Goal: Task Accomplishment & Management: Use online tool/utility

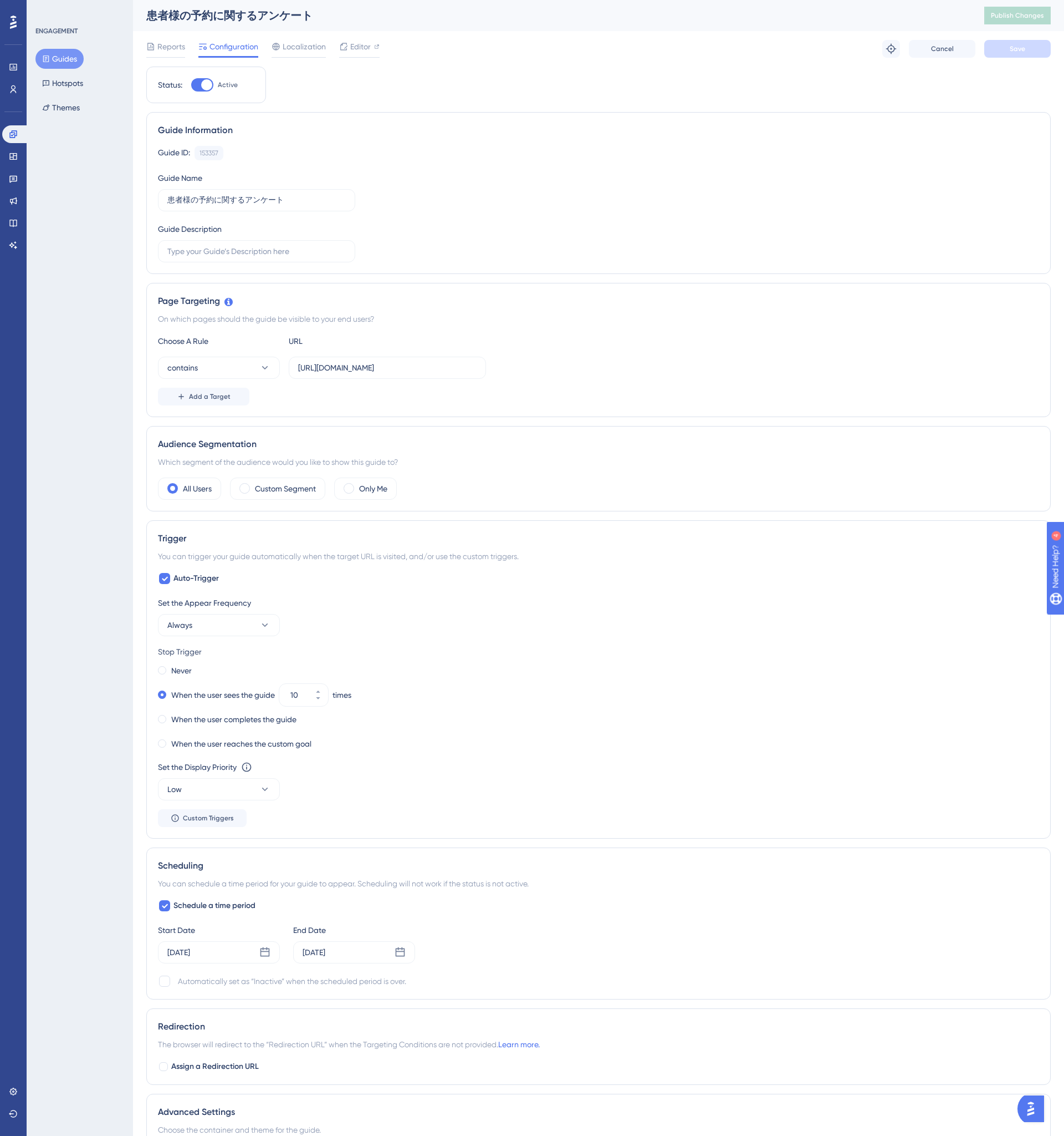
click at [336, 542] on div "Trigger" at bounding box center [598, 538] width 882 height 13
click at [282, 496] on div "Custom Segment" at bounding box center [278, 488] width 95 height 22
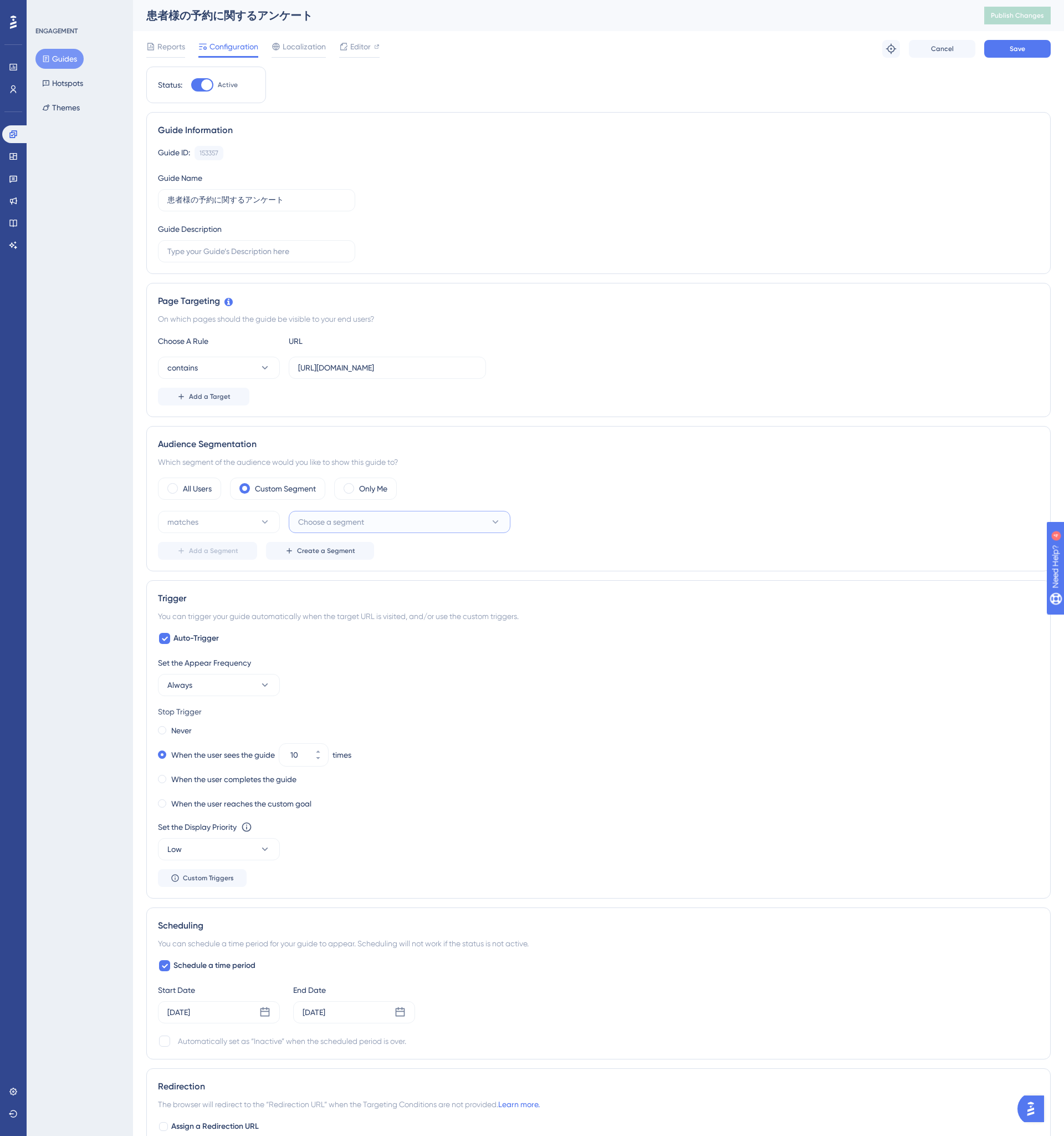
click at [303, 515] on span "Choose a segment" at bounding box center [331, 522] width 66 height 13
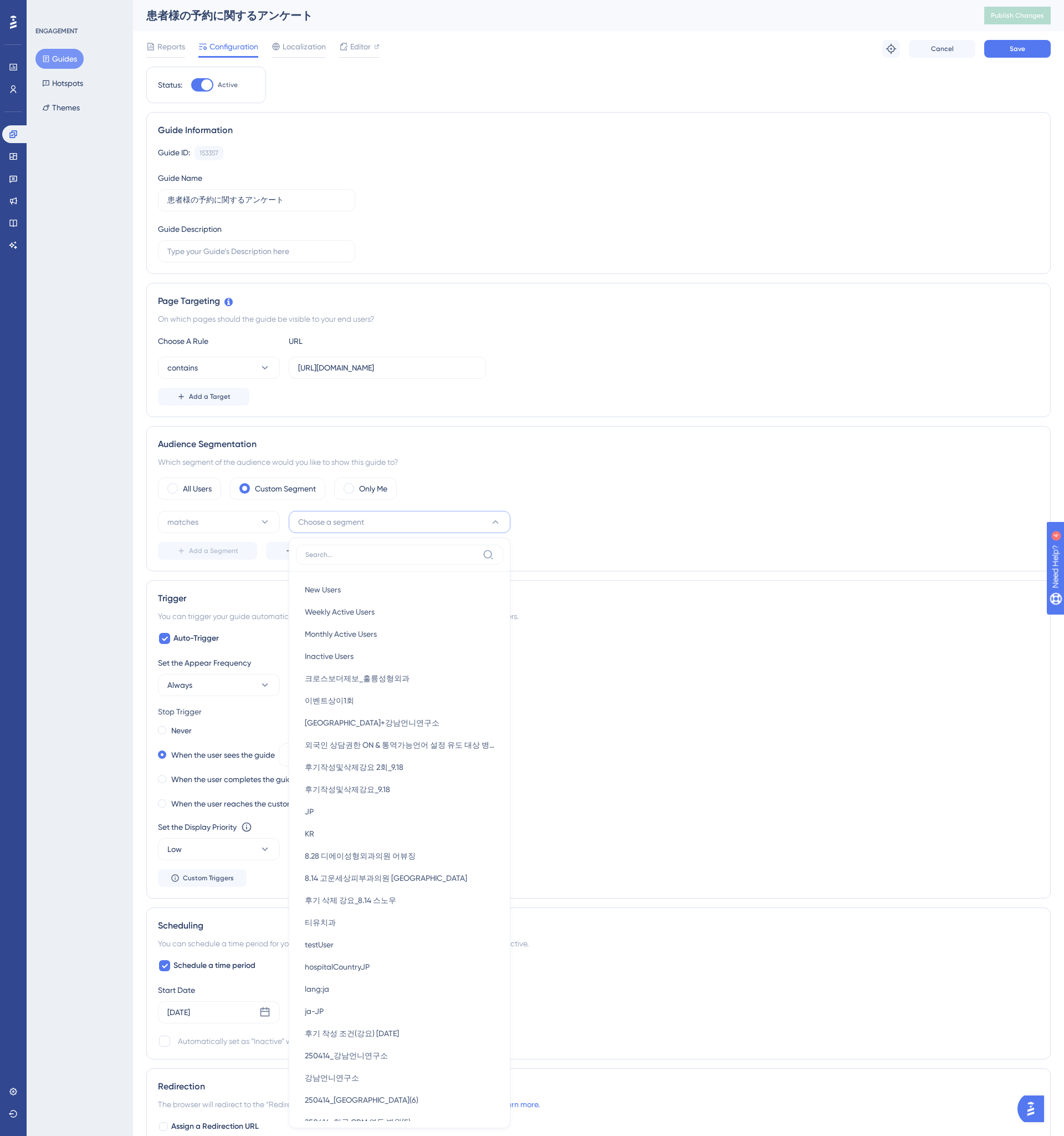
scroll to position [206, 0]
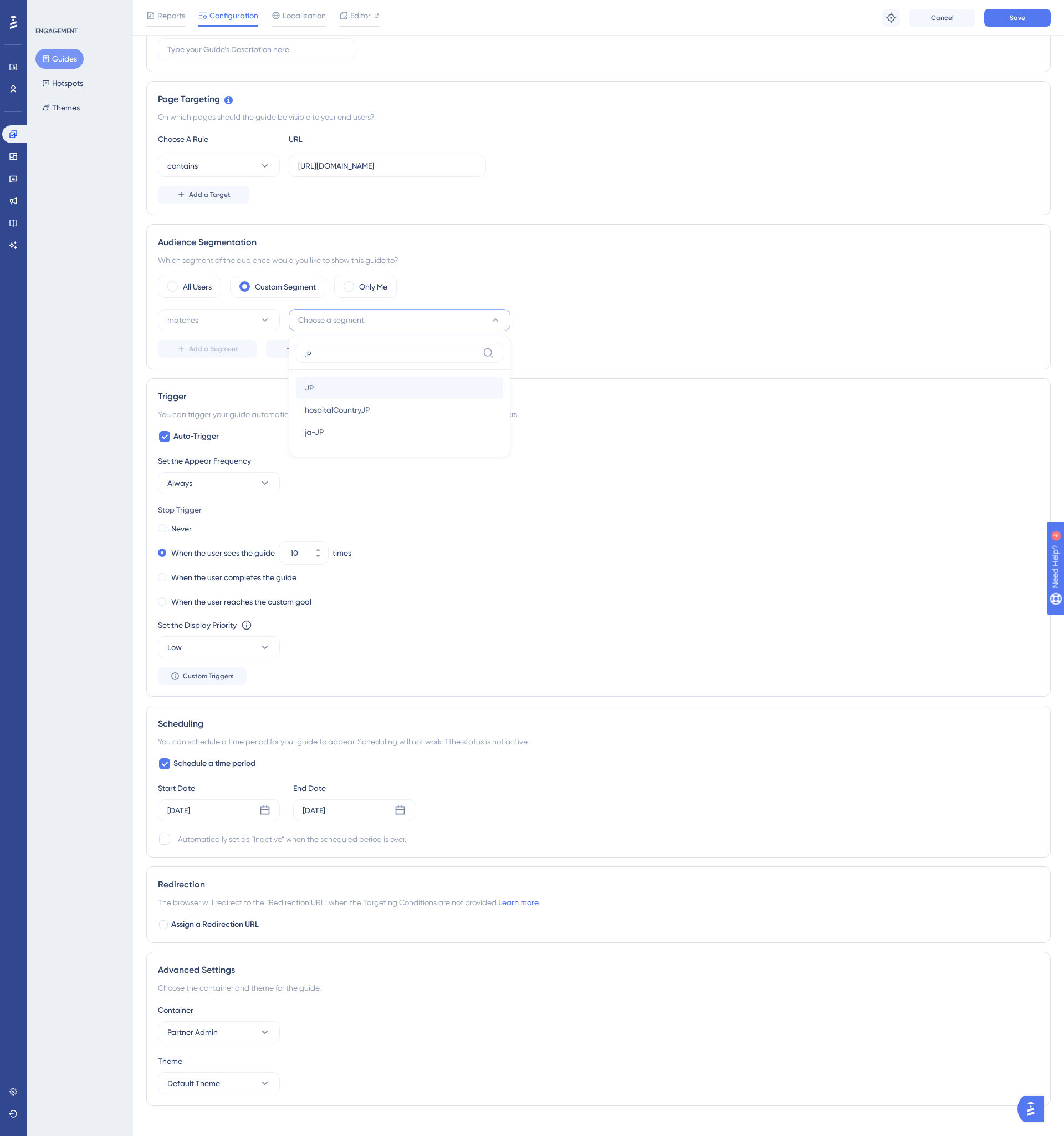
type input "jp"
click at [350, 382] on div "JP JP" at bounding box center [400, 387] width 190 height 22
click at [15, 94] on link at bounding box center [13, 90] width 22 height 18
click at [994, 13] on button "Save" at bounding box center [1018, 18] width 67 height 18
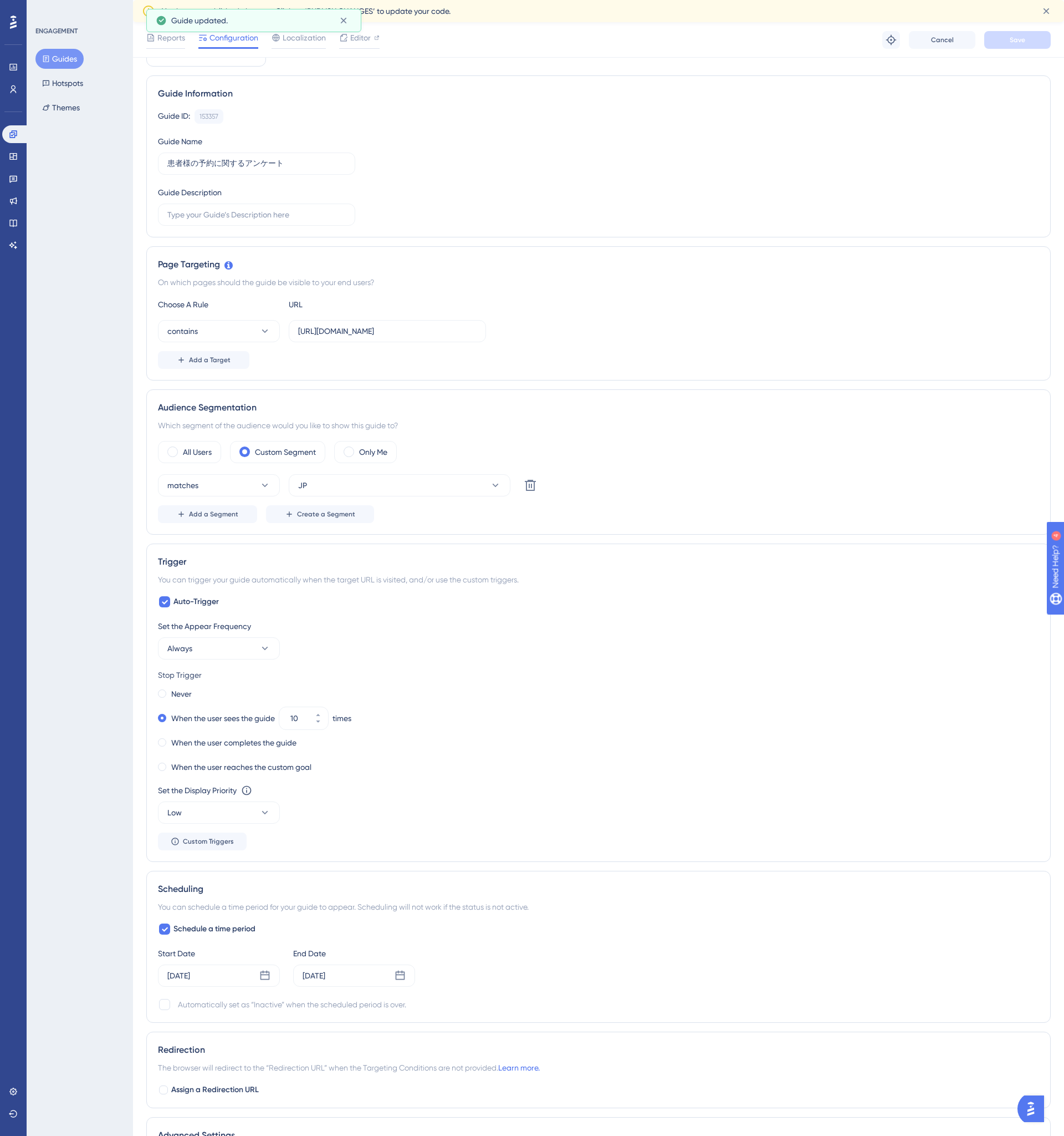
scroll to position [0, 0]
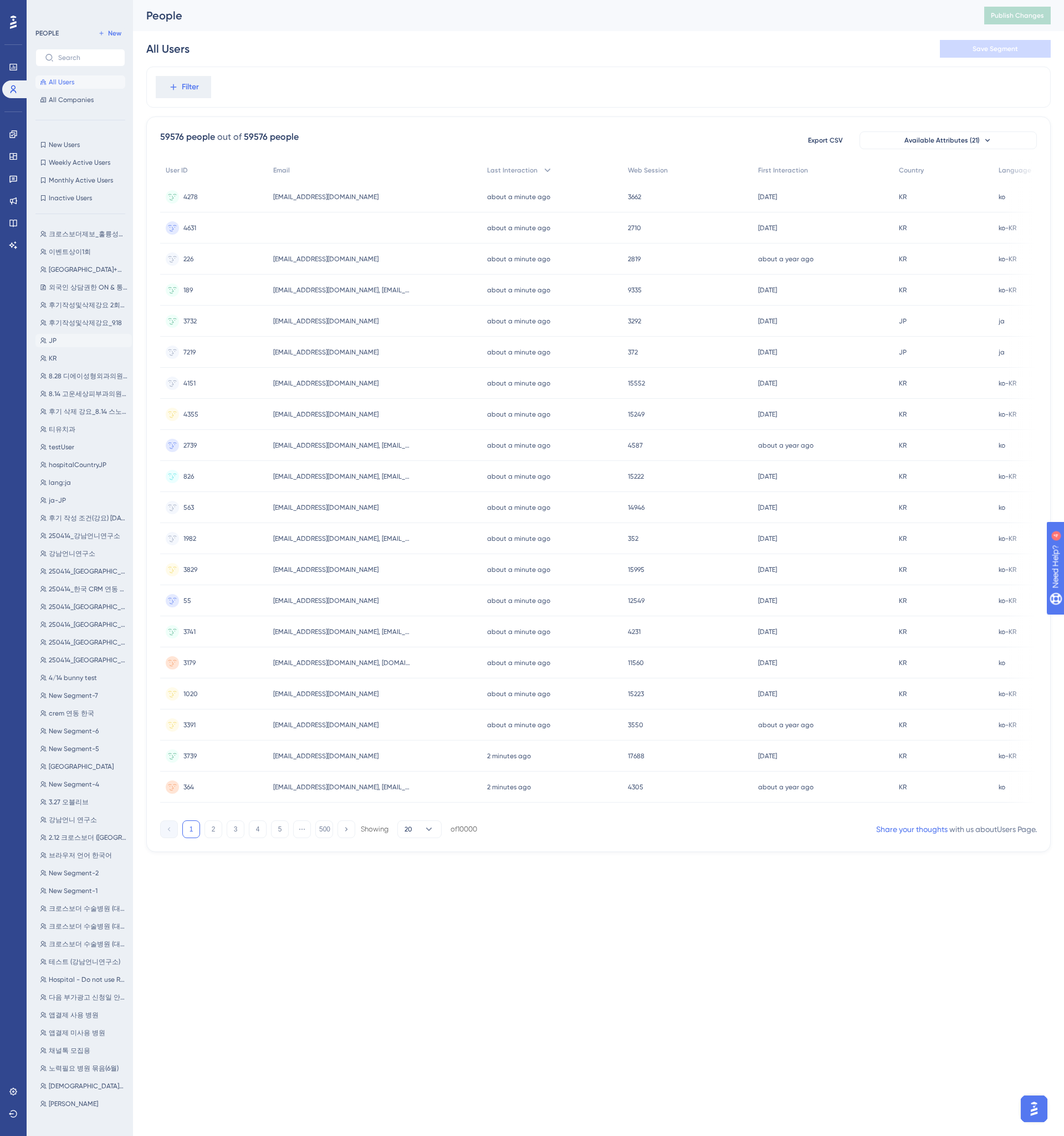
click at [81, 343] on button "JP JP" at bounding box center [84, 340] width 96 height 13
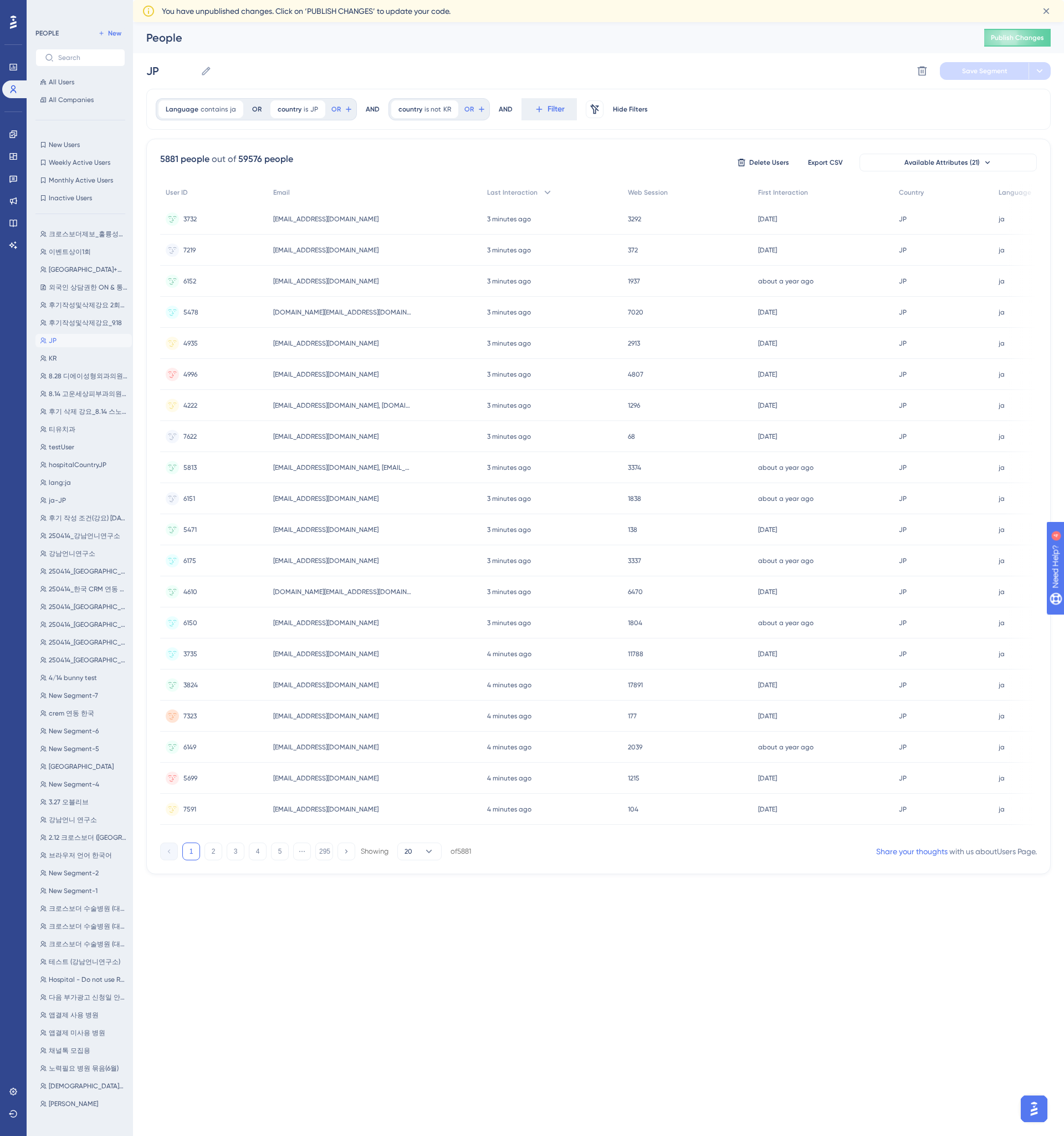
click at [450, 903] on div "Performance Users Engagement Widgets Feedback Product Updates Knowledge Base AI…" at bounding box center [532, 454] width 1064 height 910
